Goal: Information Seeking & Learning: Learn about a topic

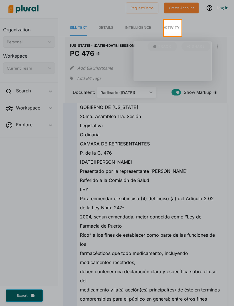
click at [172, 29] on span "Activity" at bounding box center [171, 27] width 17 height 4
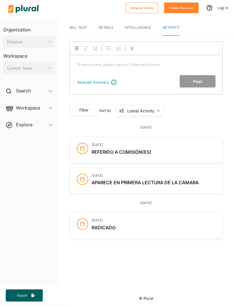
scroll to position [18, 0]
click at [160, 218] on h3 "April 2, 2025" at bounding box center [154, 220] width 124 height 4
click at [155, 218] on div "April 2, 2025 Radicado" at bounding box center [154, 225] width 124 height 14
click at [125, 218] on div "April 2, 2025 Radicado" at bounding box center [154, 225] width 124 height 14
click at [135, 143] on h3 "April 3, 2025" at bounding box center [154, 145] width 124 height 4
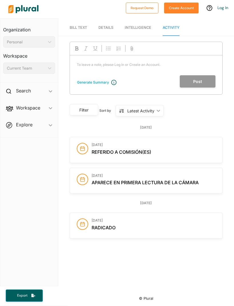
click at [134, 149] on span "Referido a Comisión(es)" at bounding box center [122, 152] width 60 height 6
click at [99, 143] on div "April 3, 2025 Referido a Comisión(es)" at bounding box center [154, 150] width 124 height 14
click at [83, 143] on circle at bounding box center [82, 148] width 11 height 11
click at [82, 143] on circle at bounding box center [82, 148] width 11 height 11
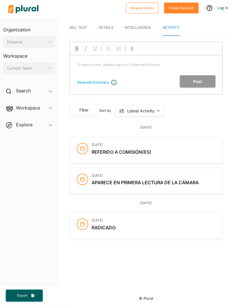
click at [83, 143] on div at bounding box center [82, 150] width 11 height 14
click at [150, 142] on div "April 3, 2025 Referido a Comisión(es)" at bounding box center [146, 150] width 153 height 26
click at [149, 143] on div "April 3, 2025 Referido a Comisión(es)" at bounding box center [146, 150] width 153 height 26
click at [141, 20] on link "Intelligence" at bounding box center [138, 28] width 27 height 16
